Goal: Task Accomplishment & Management: Manage account settings

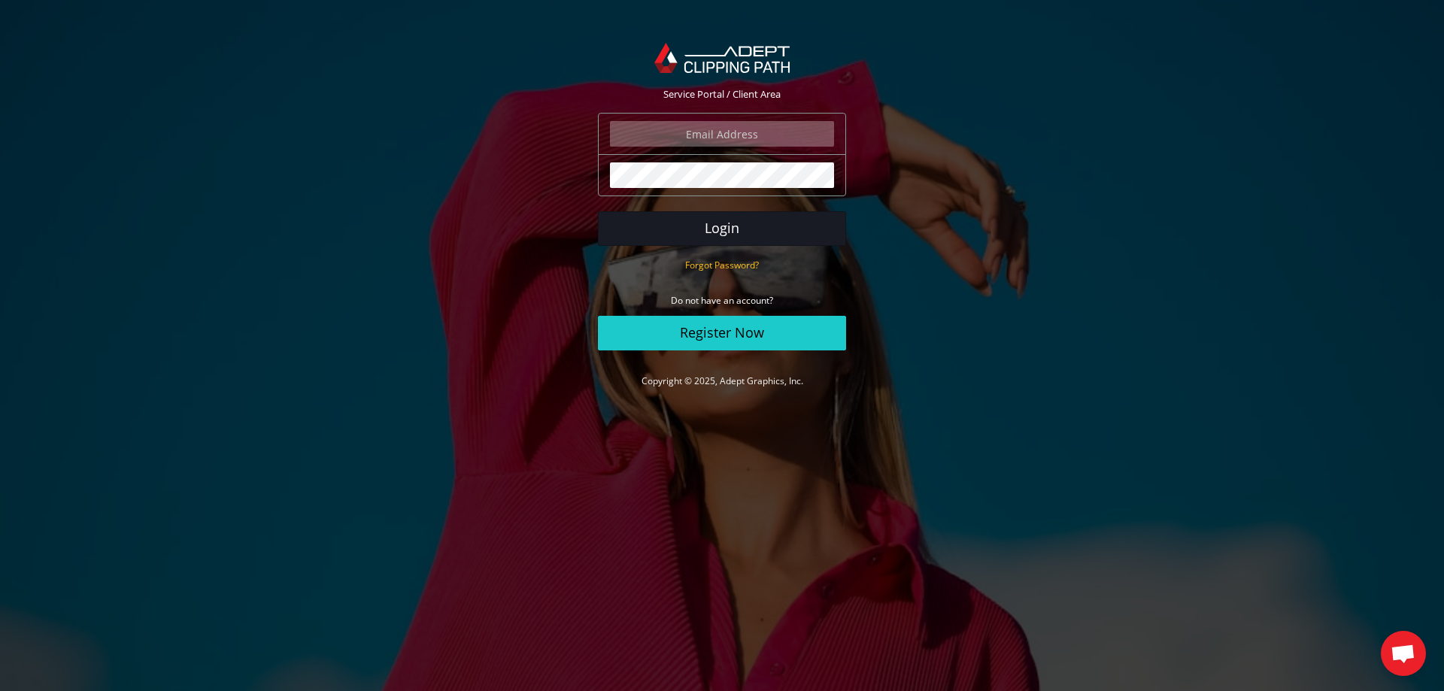
type input "[PERSON_NAME][EMAIL_ADDRESS][DOMAIN_NAME]"
click at [671, 220] on button "Login" at bounding box center [722, 228] width 248 height 35
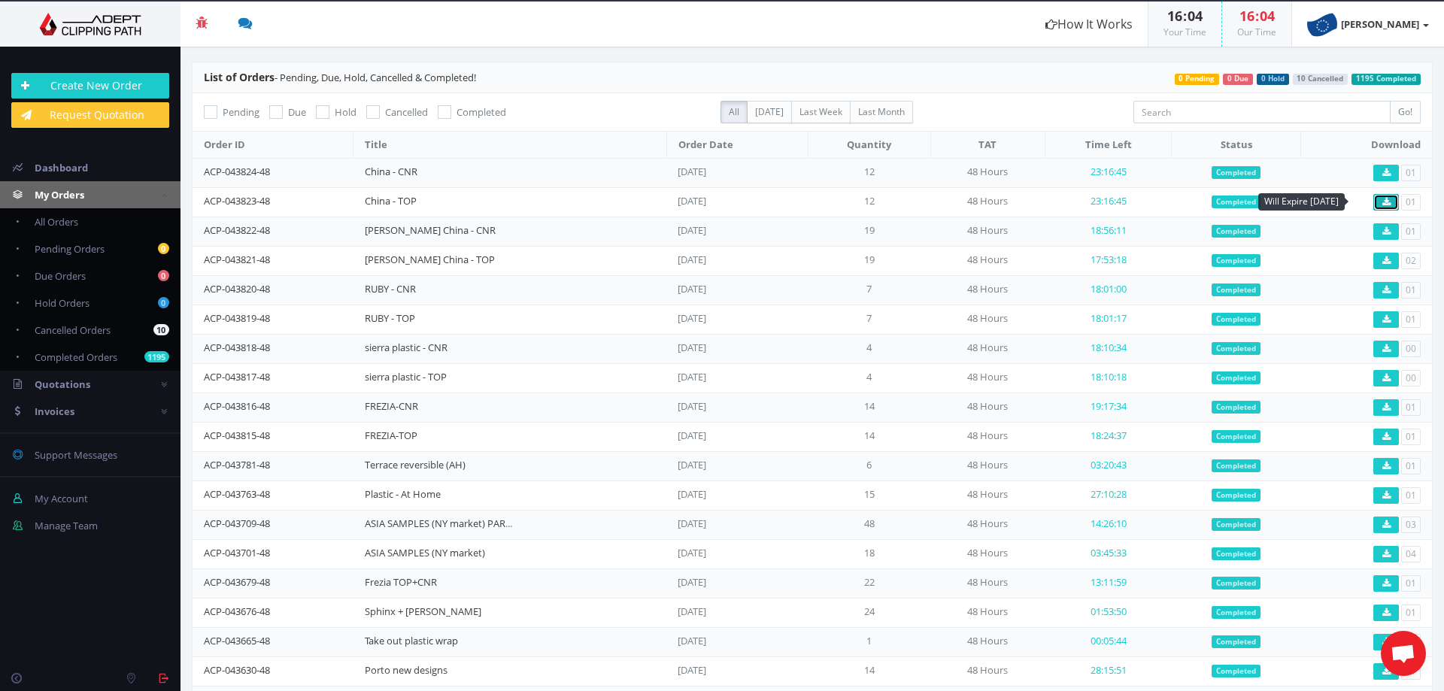
click at [1383, 206] on link at bounding box center [1386, 202] width 26 height 17
